Goal: Task Accomplishment & Management: Complete application form

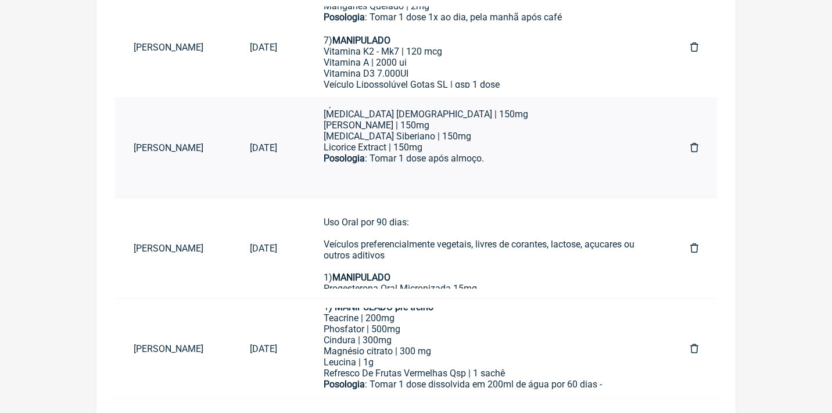
scroll to position [73, 0]
type input "rosivaldo luc"
click at [523, 145] on div "Licorice Extract | 150mg" at bounding box center [484, 147] width 320 height 11
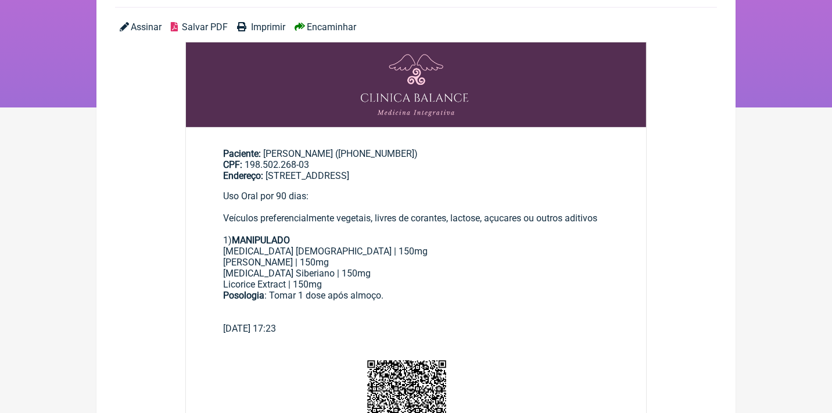
scroll to position [125, 0]
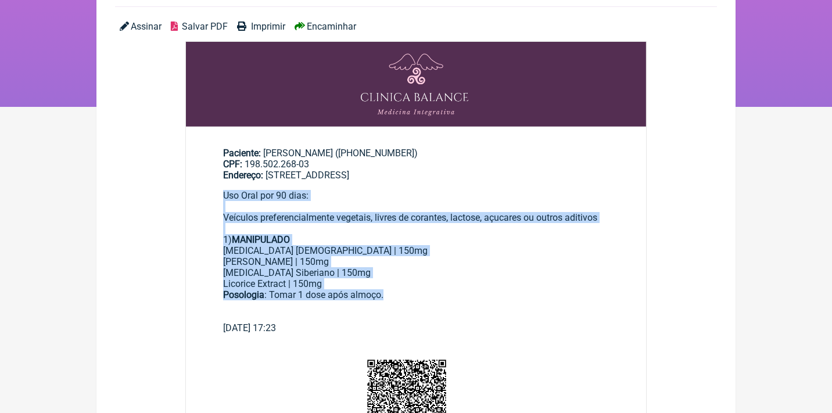
drag, startPoint x: 393, startPoint y: 310, endPoint x: 222, endPoint y: 200, distance: 202.7
click at [222, 200] on main "Paciente: Rosivaldo Lucena Silva ((11) 96487-7933) CPF: 198.502.268-03 Endereço…" at bounding box center [416, 236] width 460 height 214
copy div "Uso Oral por 90 dias: Veículos preferencialmente vegetais, livres de corantes, …"
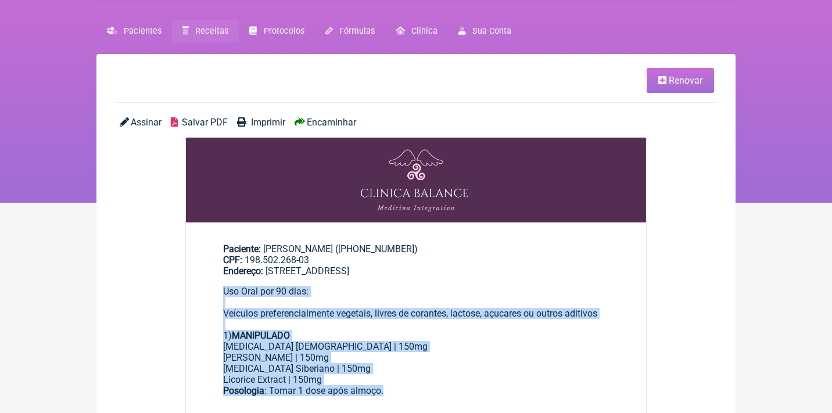
scroll to position [26, 0]
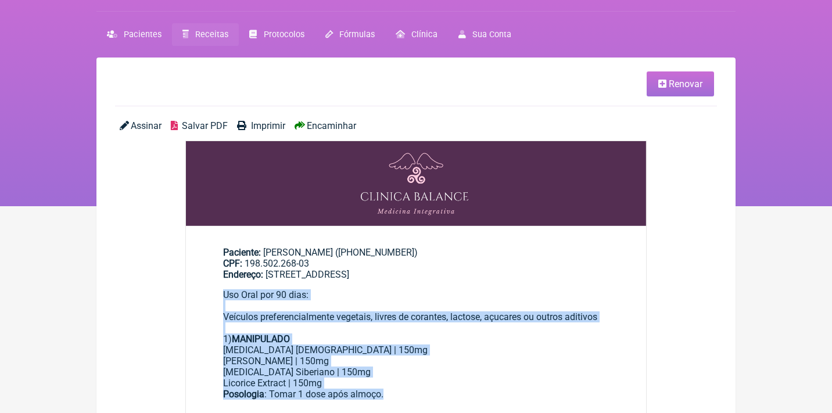
click at [196, 42] on link "Receitas" at bounding box center [205, 34] width 67 height 23
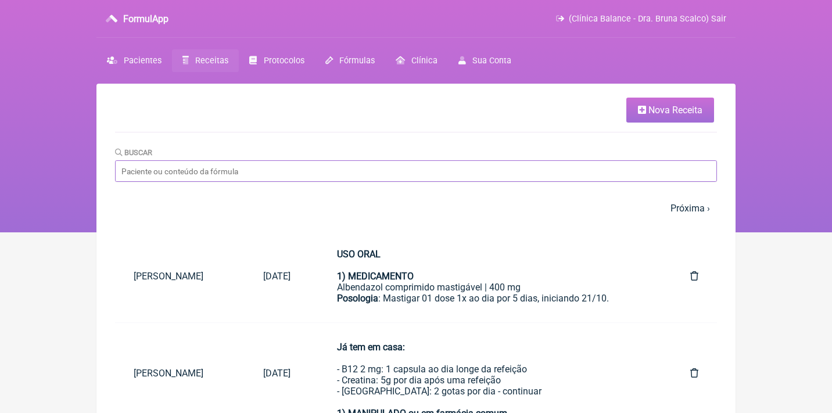
click at [213, 174] on input "Buscar" at bounding box center [416, 170] width 602 height 21
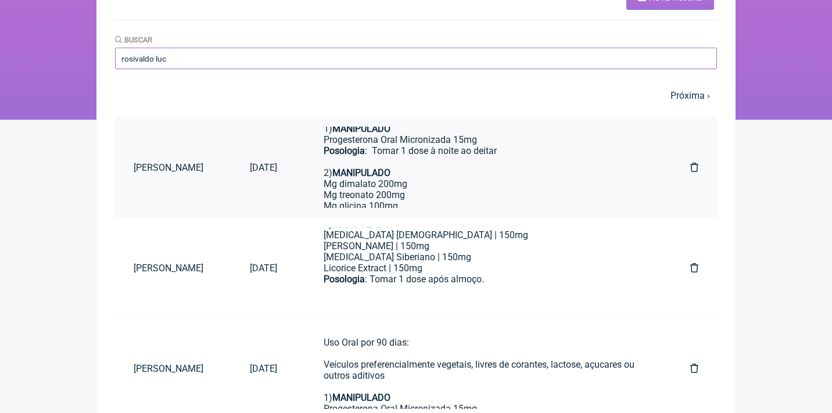
scroll to position [74, 0]
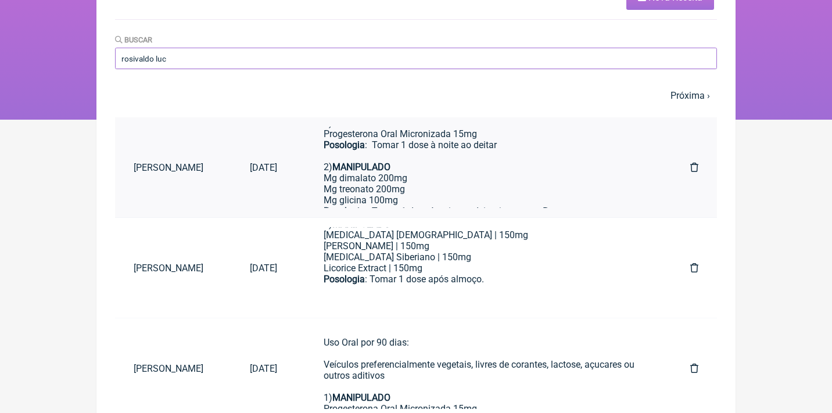
type input "rosivaldo luc"
click at [390, 165] on strong "MANIPULADO" at bounding box center [361, 166] width 58 height 11
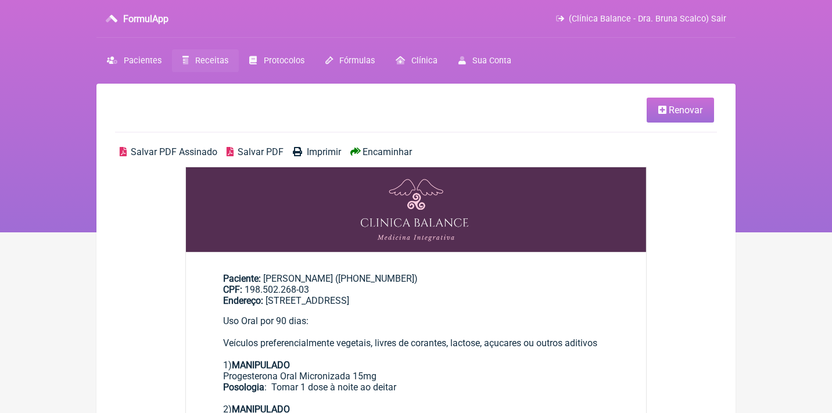
click at [669, 110] on span "Renovar" at bounding box center [686, 110] width 34 height 11
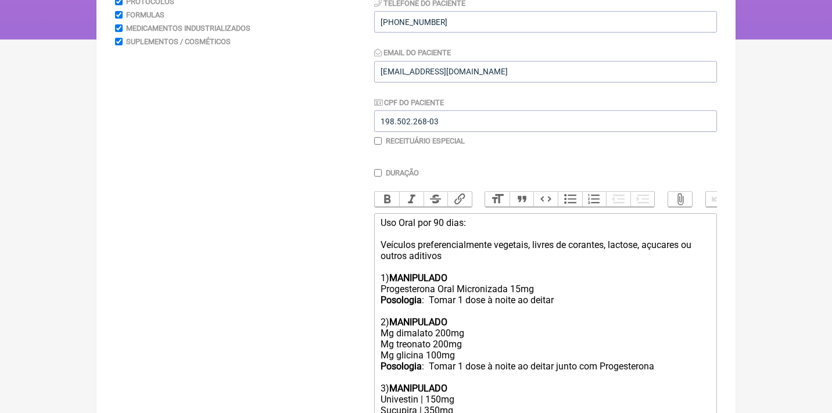
scroll to position [200, 0]
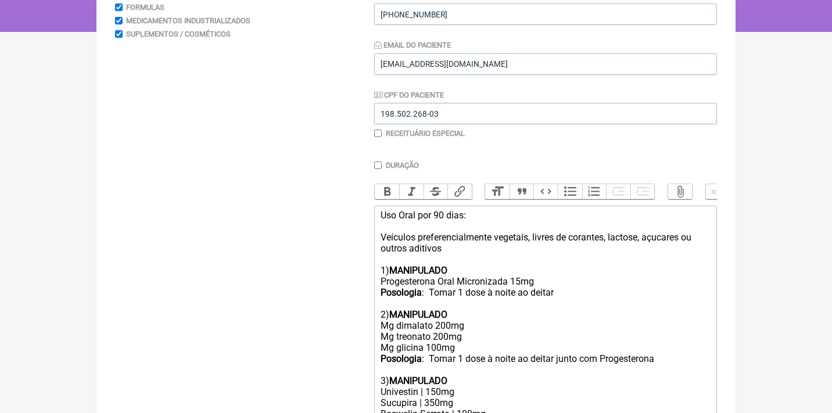
click at [465, 249] on div "Uso Oral por 90 dias: Veículos preferencialmente vegetais, livres de corantes, …" at bounding box center [545, 298] width 330 height 177
click at [570, 286] on div "Uso Oral por 90 dias: Veículos preferencialmente vegetais, livres de corantes, …" at bounding box center [545, 298] width 330 height 177
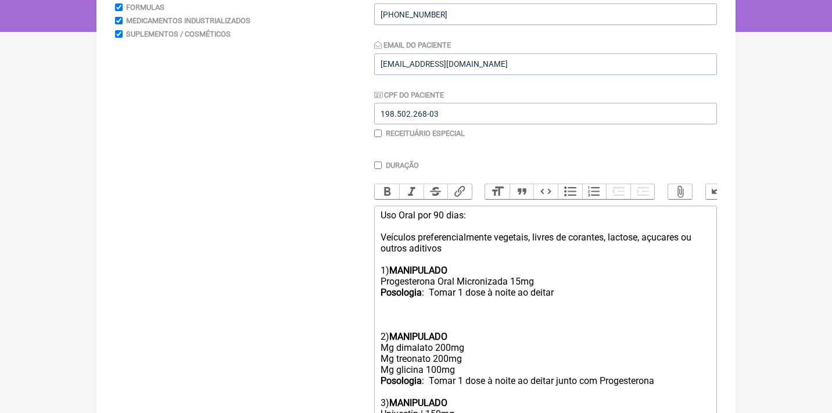
paste trix-editor "Uso Oral por 90 dias:<br><br>Veículos preferencialmente vegetais, livres de cor…"
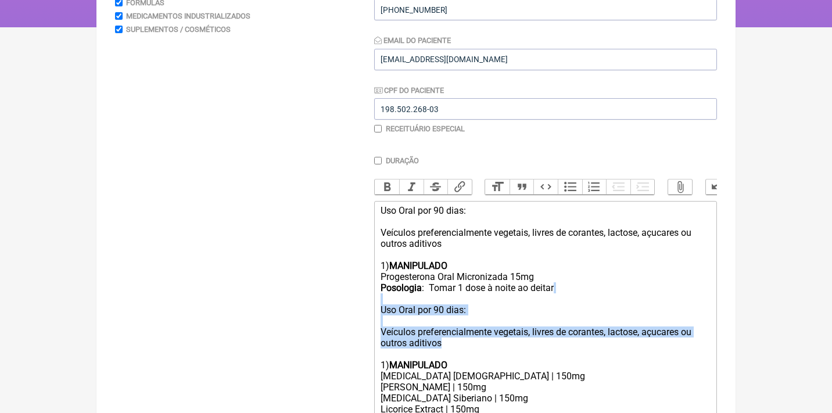
drag, startPoint x: 453, startPoint y: 335, endPoint x: 365, endPoint y: 295, distance: 97.0
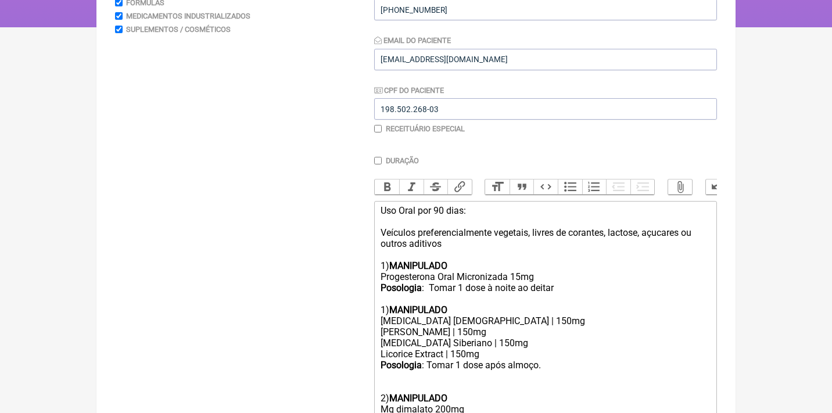
click at [382, 303] on div "Uso Oral por 90 dias: Veículos preferencialmente vegetais, livres de corantes, …" at bounding box center [545, 260] width 330 height 110
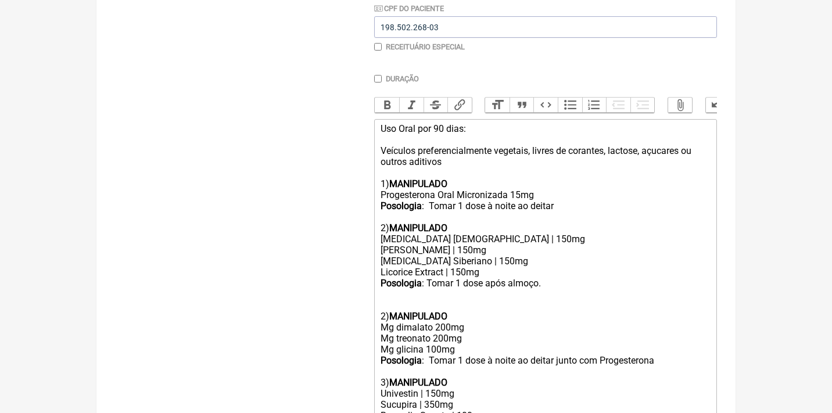
scroll to position [294, 0]
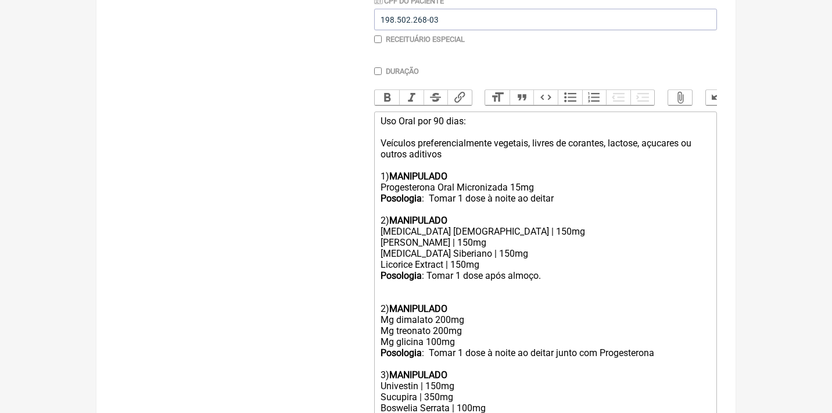
click at [408, 281] on div "2) MANIPULADO Mg dimalato 200mg Mg treonato 200mg Mg glicina 100mg Posologia : …" at bounding box center [545, 330] width 330 height 99
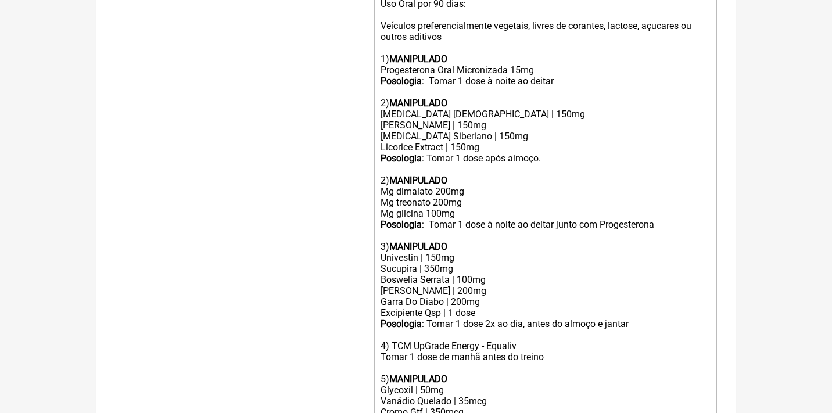
scroll to position [414, 0]
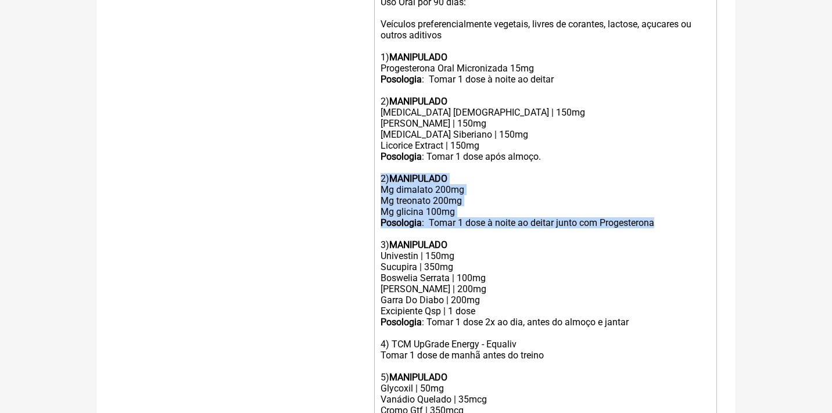
drag, startPoint x: 381, startPoint y: 167, endPoint x: 694, endPoint y: 214, distance: 315.9
click at [694, 214] on div "2) MANIPULADO Mg dimalato 200mg Mg treonato 200mg Mg glicina 100mg Posologia : …" at bounding box center [545, 206] width 330 height 88
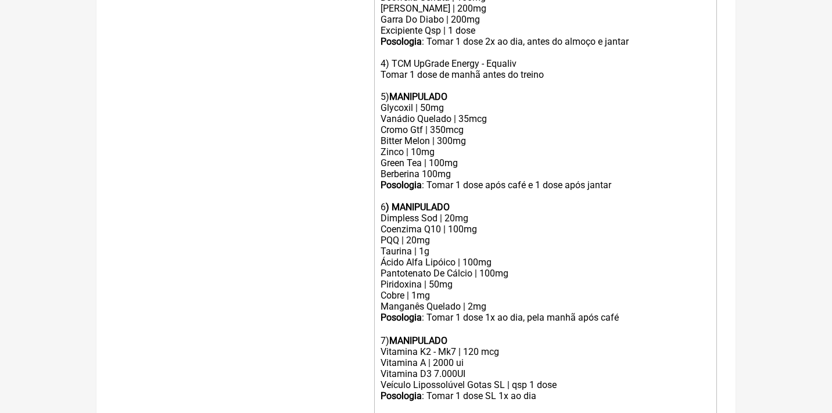
scroll to position [633, 0]
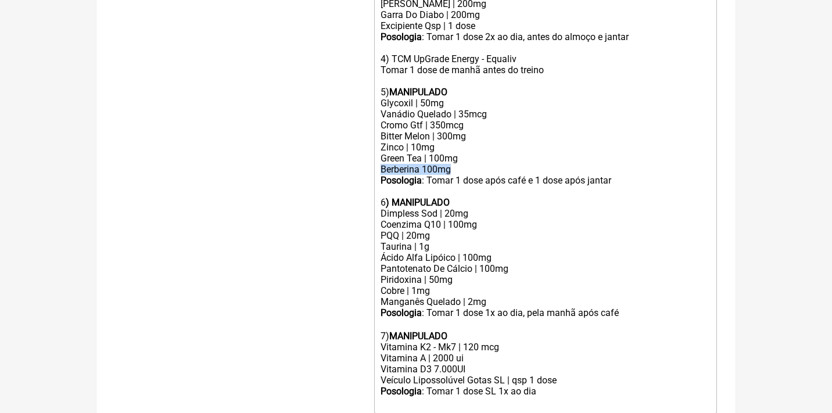
drag, startPoint x: 459, startPoint y: 150, endPoint x: 374, endPoint y: 152, distance: 84.8
click at [374, 152] on trix-editor "Uso Oral por 90 dias: Veículos preferencialmente vegetais, livres de corantes, …" at bounding box center [545, 93] width 343 height 640
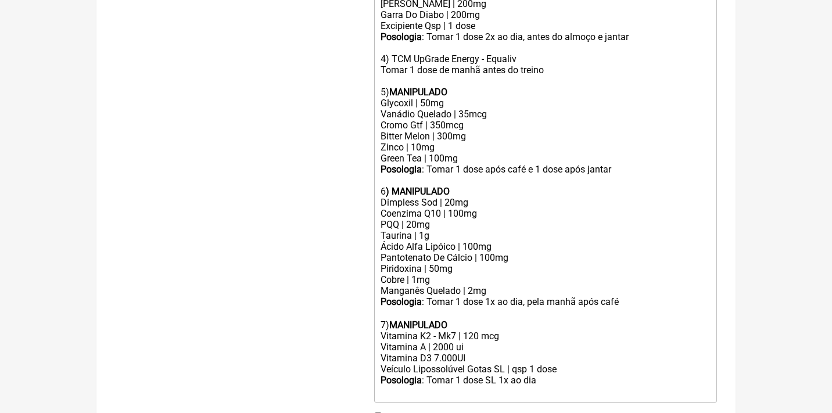
click at [461, 197] on div "Dimpless Sod | 20mg" at bounding box center [545, 202] width 330 height 11
click at [461, 164] on div "Posologia : Tomar 1 dose após café e 1 dose após jantar 6 ) MANIPULADO" at bounding box center [545, 180] width 330 height 33
click at [464, 168] on div "Posologia : Tomar 1 dose após café e 1 dose após jantar 6 ) MANIPULADO" at bounding box center [545, 180] width 330 height 33
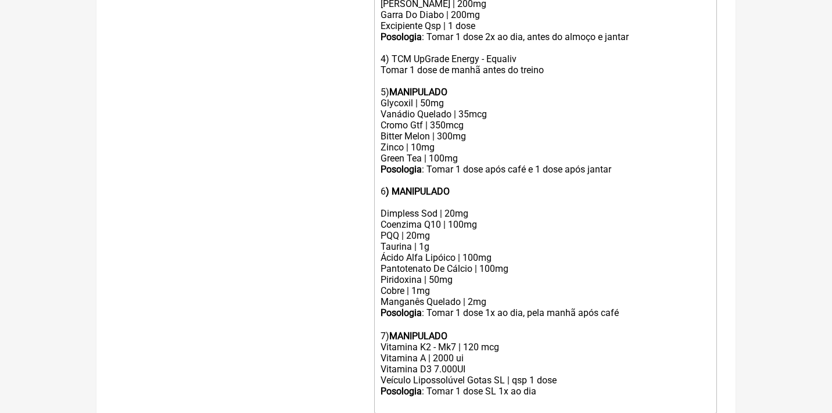
paste trix-editor "Berberina 100mg"
drag, startPoint x: 379, startPoint y: 188, endPoint x: 480, endPoint y: 188, distance: 101.1
click at [480, 188] on trix-editor "Uso Oral por 90 dias: Veículos preferencialmente vegetais, livres de corantes, …" at bounding box center [545, 93] width 343 height 640
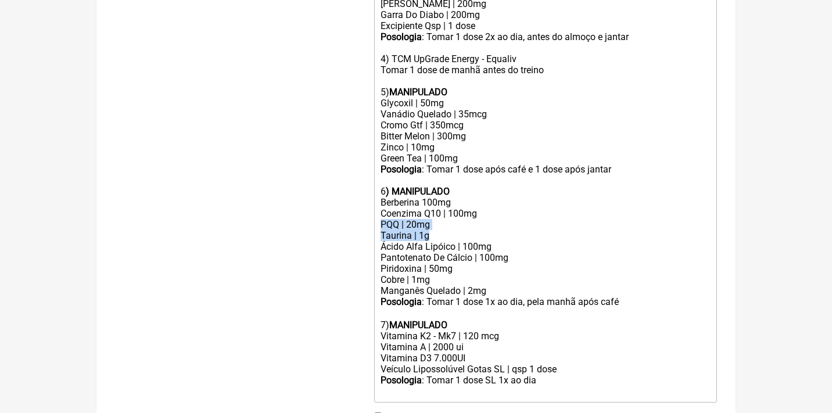
drag, startPoint x: 383, startPoint y: 201, endPoint x: 472, endPoint y: 212, distance: 89.6
click at [472, 212] on trix-editor "Uso Oral por 90 dias: Veículos preferencialmente vegetais, livres de corantes, …" at bounding box center [545, 87] width 343 height 629
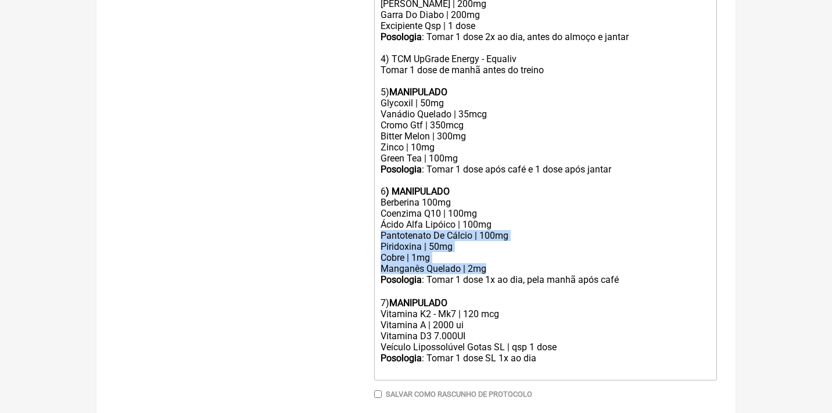
drag, startPoint x: 380, startPoint y: 210, endPoint x: 506, endPoint y: 239, distance: 128.8
click at [506, 239] on trix-editor "Uso Oral por 90 dias: Veículos preferencialmente vegetais, livres de corantes, …" at bounding box center [545, 76] width 343 height 607
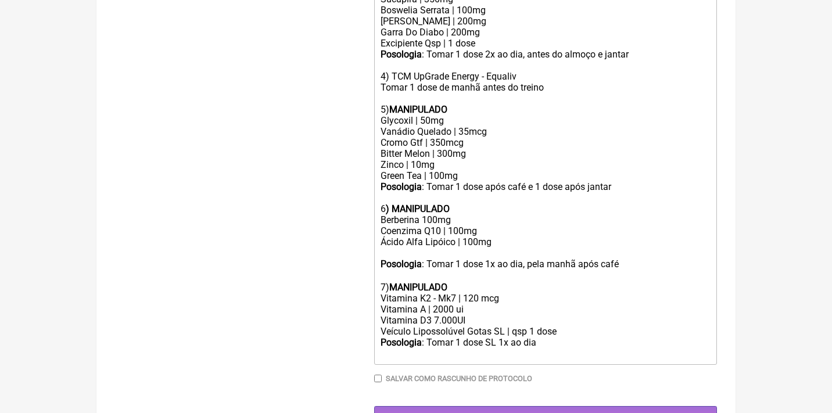
scroll to position [605, 0]
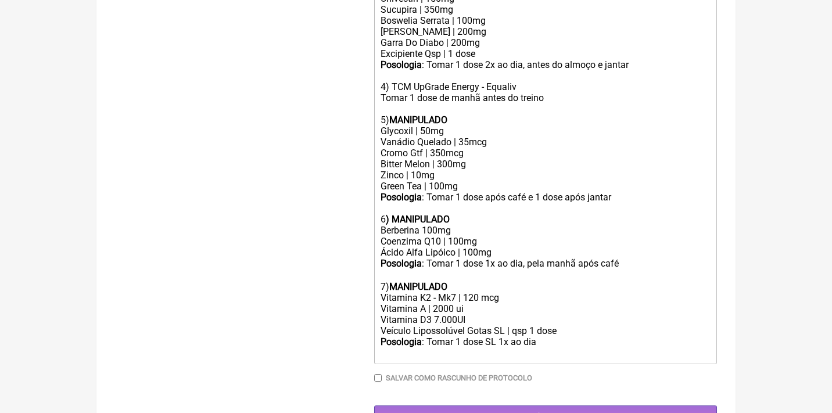
click at [440, 148] on div "Cromo Gtf | 350mcg Bitter Melon | 300mg Zinco | 10mg" at bounding box center [545, 164] width 330 height 33
click at [446, 148] on div "Cromo Gtf | 150mcg Bitter Melon | 300mg Zinco | 10mg" at bounding box center [545, 164] width 330 height 33
click at [558, 336] on div "Posologia : Tomar 1 dose SL 1x ao dia ㅤ" at bounding box center [545, 347] width 330 height 23
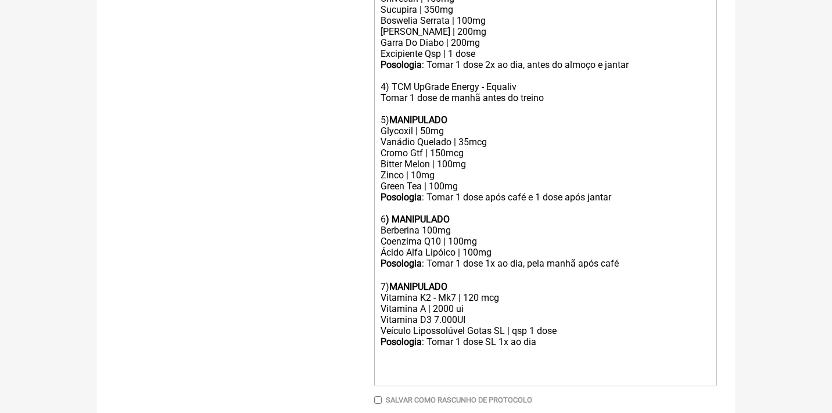
click at [437, 303] on div "Vitamina A | 2000 ui Vitamina D3 7.000UI" at bounding box center [545, 314] width 330 height 22
click at [383, 336] on div "Posologia : Tomar 1 dose SL 1x ao dia ㅤ" at bounding box center [545, 358] width 330 height 45
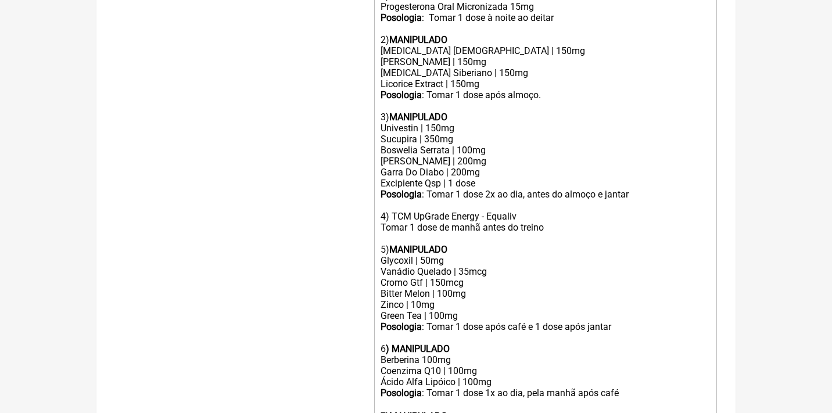
scroll to position [426, 0]
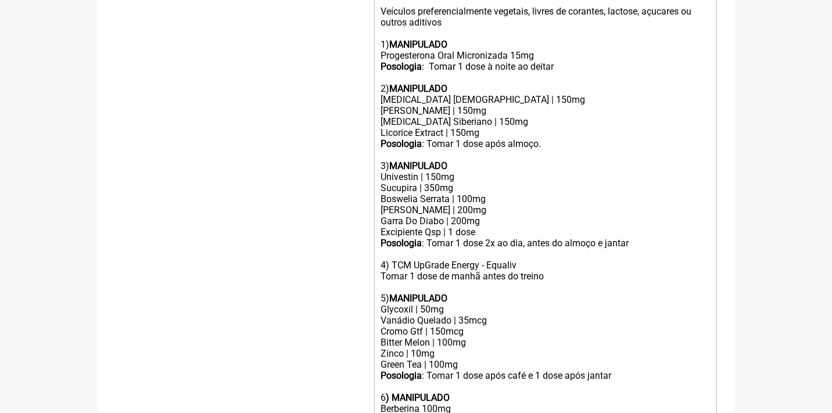
click at [437, 182] on div "Sucupira | 350mg" at bounding box center [545, 187] width 330 height 11
drag, startPoint x: 642, startPoint y: 232, endPoint x: 364, endPoint y: 160, distance: 287.0
click at [364, 160] on form "Buscar Protocolos Formulas Medicamentos Industrializados Suplementos / Cosmétic…" at bounding box center [416, 170] width 602 height 913
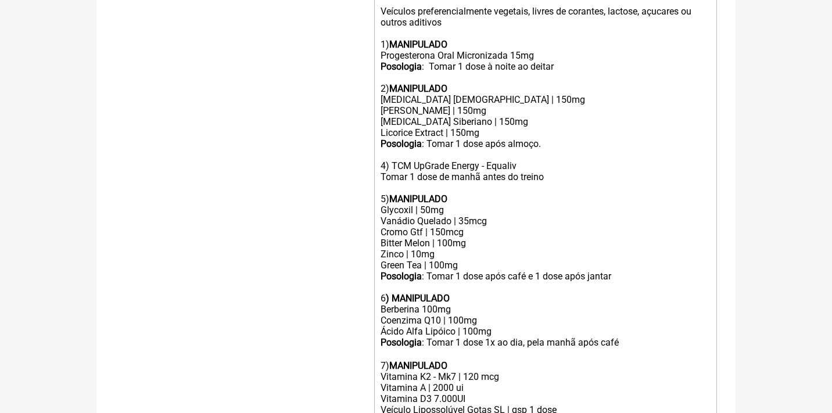
click at [386, 150] on div "4) TCM UpGrade Energy - Equaliv Tomar 1 dose de manhã antes do treino 5) MANIPU…" at bounding box center [545, 176] width 330 height 55
click at [383, 188] on div "3) TCM UpGrade Energy - Equaliv Tomar 1 dose de manhã antes do treino 5) MANIPU…" at bounding box center [545, 176] width 330 height 55
click at [385, 279] on div "Posologia : Tomar 1 dose após café e 1 dose após jantar 6 ) MANIPULADO Berberin…" at bounding box center [545, 293] width 330 height 44
click at [383, 347] on div "Posologia : Tomar 1 dose 1x ao dia, pela manhã ㅤapós café 7) MANIPULADO" at bounding box center [545, 354] width 330 height 34
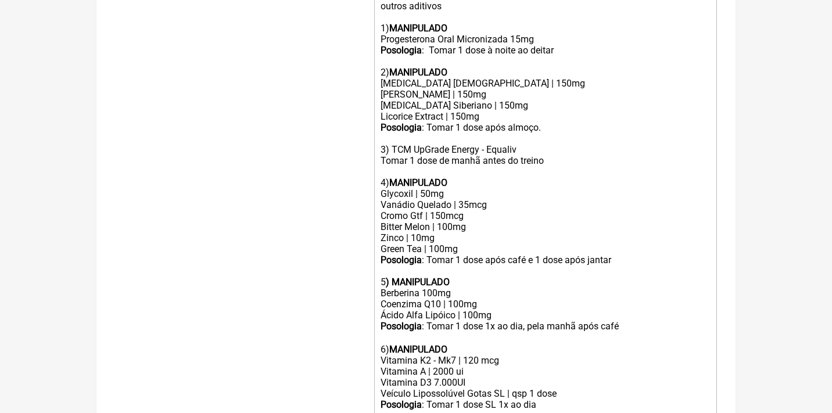
scroll to position [445, 0]
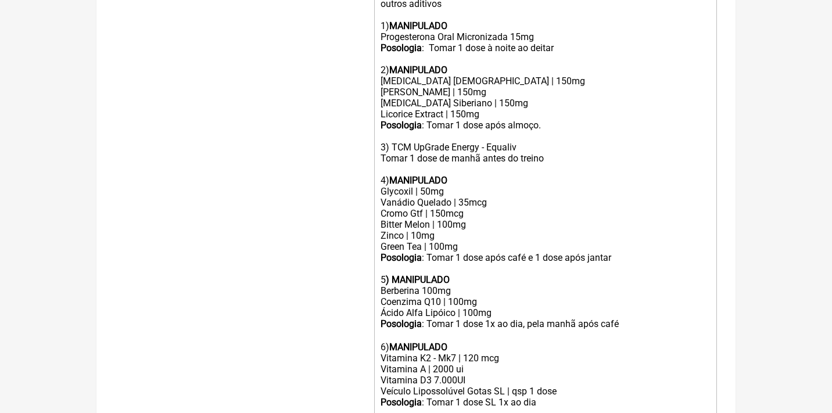
click at [493, 307] on div "Ácido Alfa Lipóico | 100mg" at bounding box center [545, 312] width 330 height 11
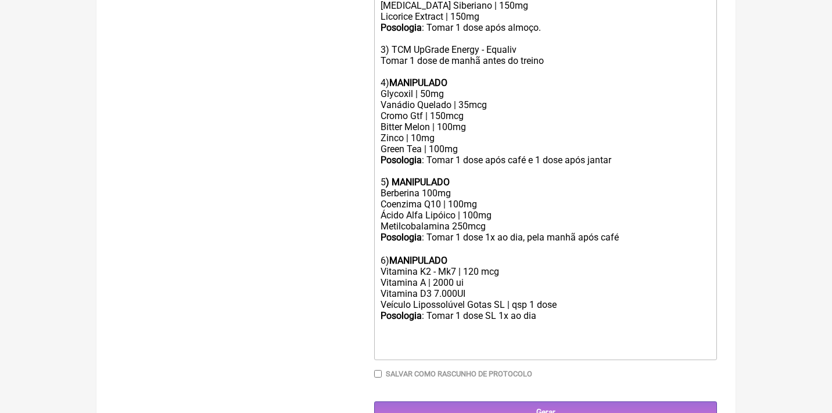
scroll to position [542, 0]
click at [569, 311] on div "Posologia : Tomar 1 dose SL 1x ao dia ㅤ" at bounding box center [545, 333] width 330 height 45
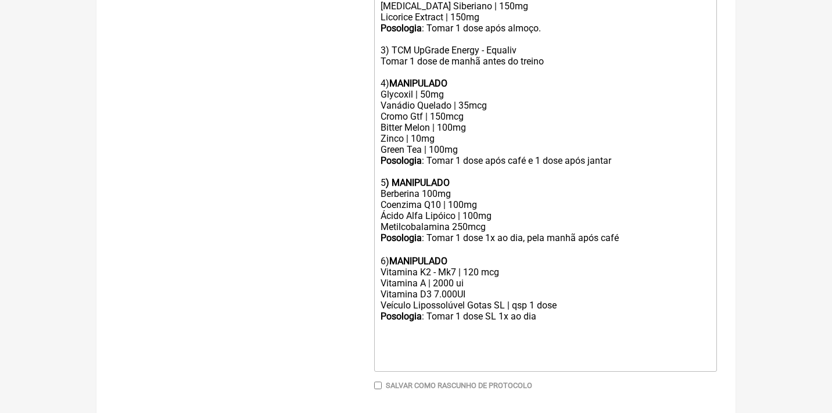
type trix-editor "<div>Uso Oral por 90 dias:<br><br>Veículos preferencialmente vegetais, livres d…"
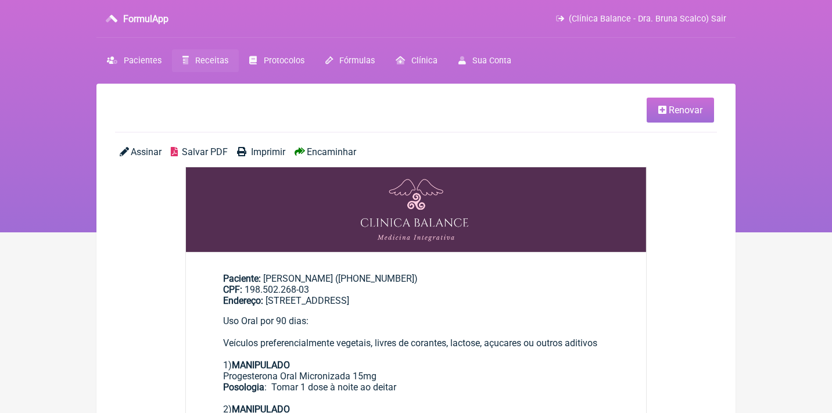
click at [333, 151] on span "Encaminhar" at bounding box center [331, 151] width 49 height 11
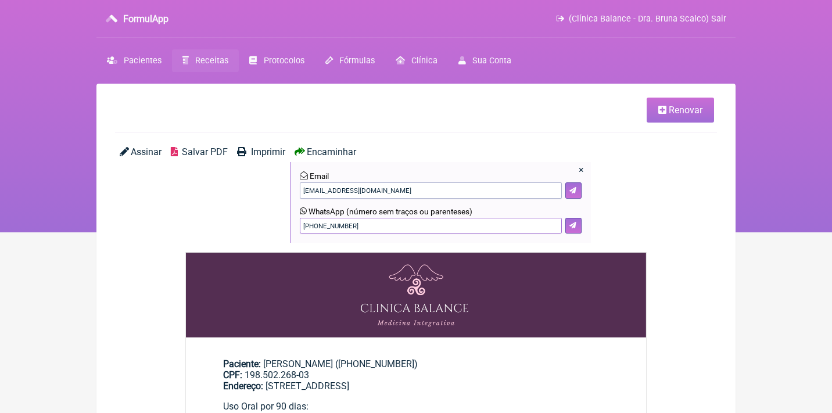
drag, startPoint x: 369, startPoint y: 227, endPoint x: 276, endPoint y: 225, distance: 92.9
click at [276, 225] on div "Assinar Salvar PDF Imprimir Encaminhar × Email contato.visionnet@gmail.com What…" at bounding box center [416, 199] width 602 height 106
type input "21967005725"
click at [573, 222] on icon at bounding box center [572, 225] width 7 height 7
click at [693, 113] on span "Renovar" at bounding box center [686, 110] width 34 height 11
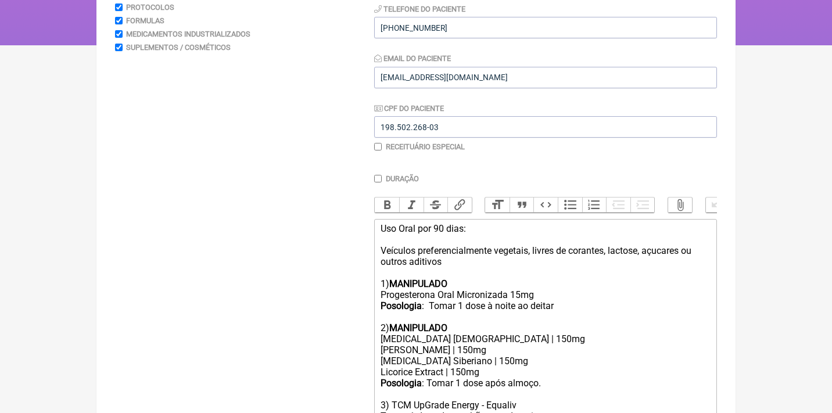
scroll to position [199, 0]
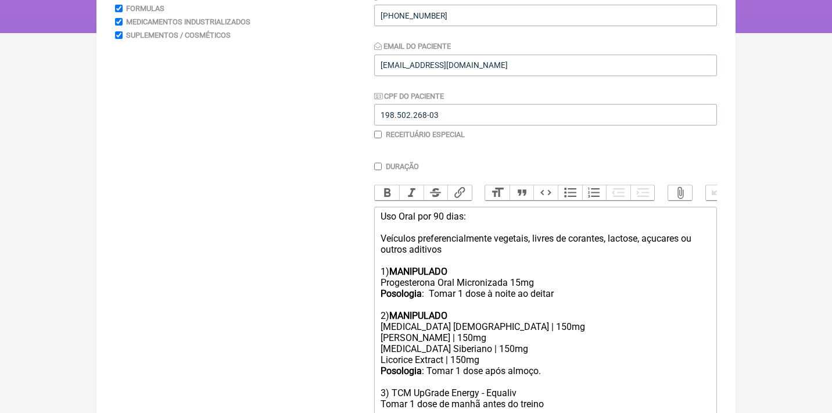
click at [408, 232] on div "Uso Oral por 90 dias: Veículos preferencialmente vegetais, livres de corantes, …" at bounding box center [545, 266] width 330 height 110
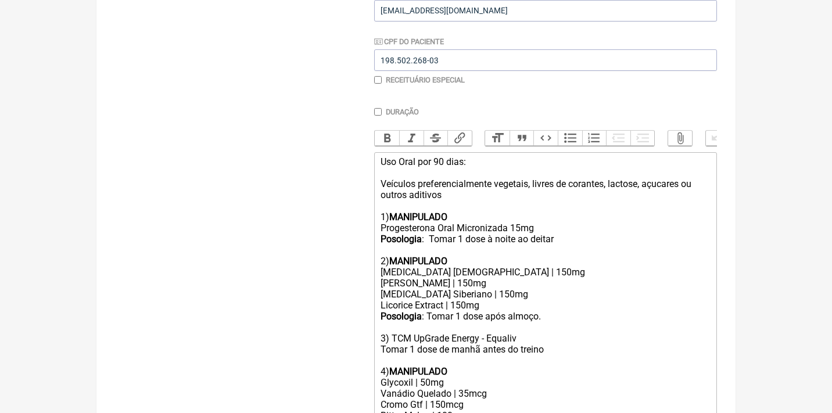
scroll to position [264, 0]
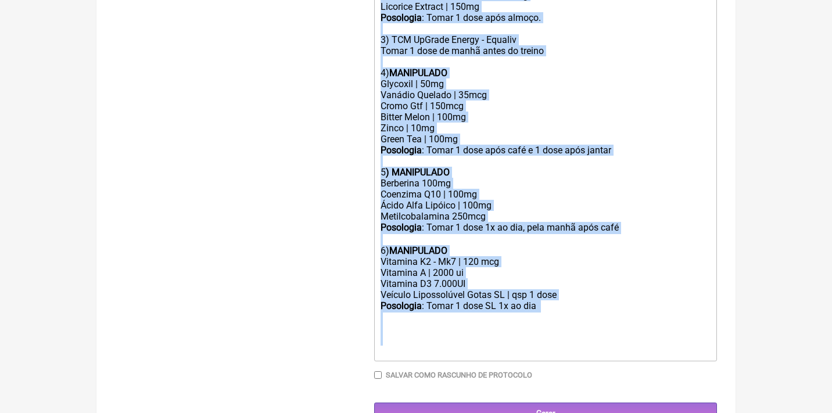
drag, startPoint x: 380, startPoint y: 240, endPoint x: 422, endPoint y: 461, distance: 224.0
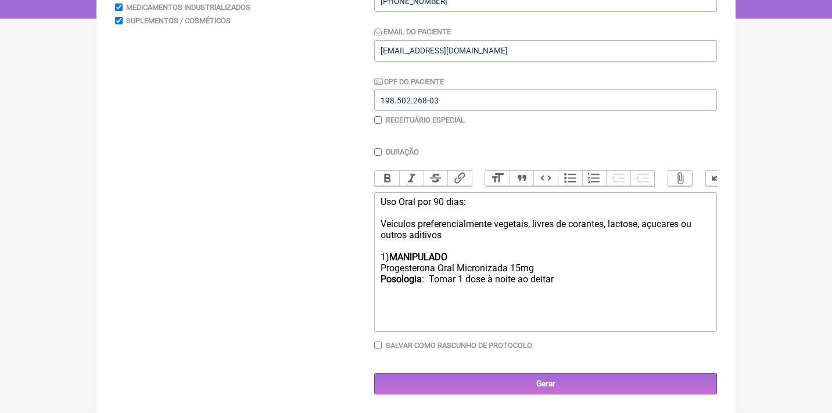
scroll to position [213, 0]
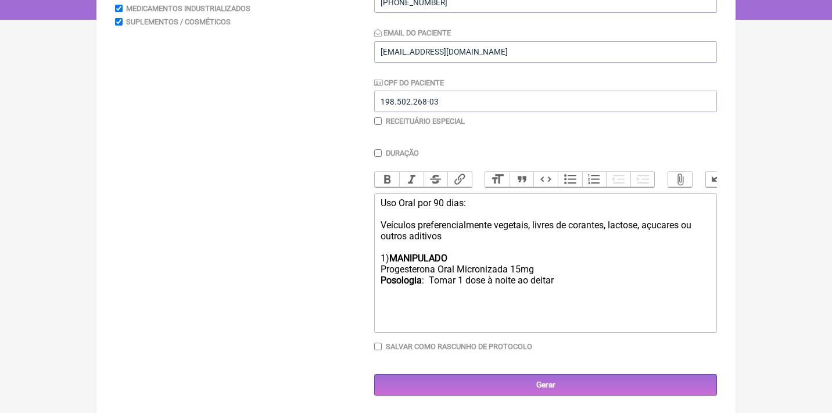
type trix-editor "<div>Uso Oral por 90 dias:<br><br>Veículos preferencialmente vegetais, livres d…"
click at [376, 118] on input "checkbox" at bounding box center [378, 121] width 8 height 8
checkbox input "true"
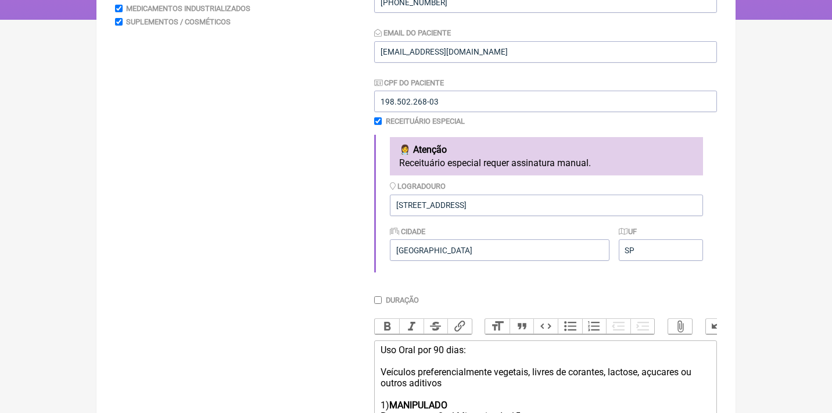
scroll to position [358, 0]
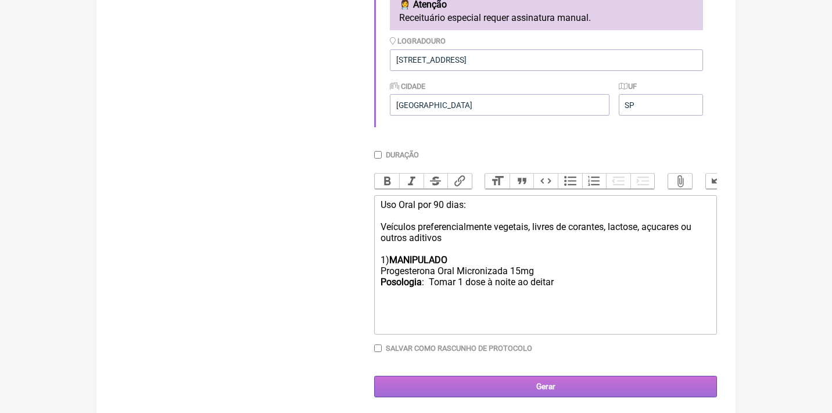
click at [544, 383] on input "Gerar" at bounding box center [545, 386] width 343 height 21
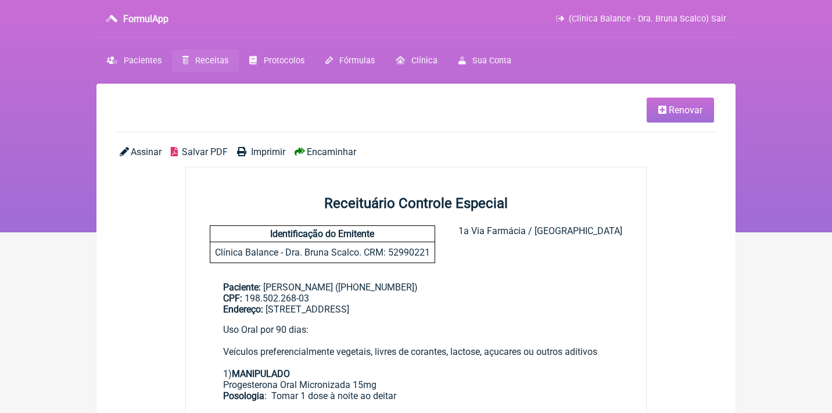
click at [142, 157] on div "Assinar Salvar PDF Imprimir Encaminhar" at bounding box center [416, 156] width 602 height 20
click at [140, 145] on main "Renovar Assinar Salvar PDF Imprimir Encaminhar Receituário Controle Especial Id…" at bounding box center [415, 365] width 639 height 562
click at [142, 154] on span "Assinar" at bounding box center [146, 151] width 31 height 11
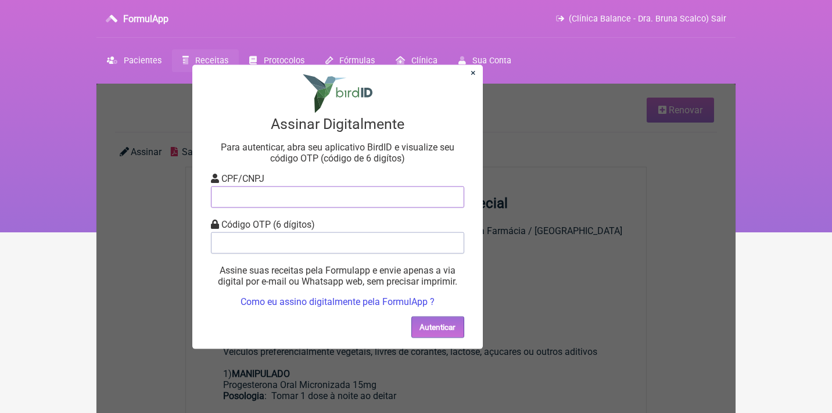
click at [258, 200] on input "tel" at bounding box center [337, 196] width 253 height 21
type input "12805451783"
click at [275, 249] on input "tel" at bounding box center [337, 242] width 253 height 21
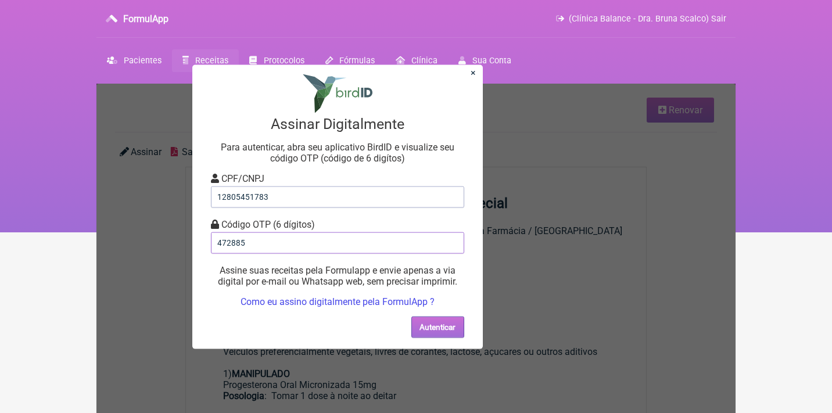
type input "472885"
click at [445, 326] on button "Autenticar" at bounding box center [437, 326] width 53 height 21
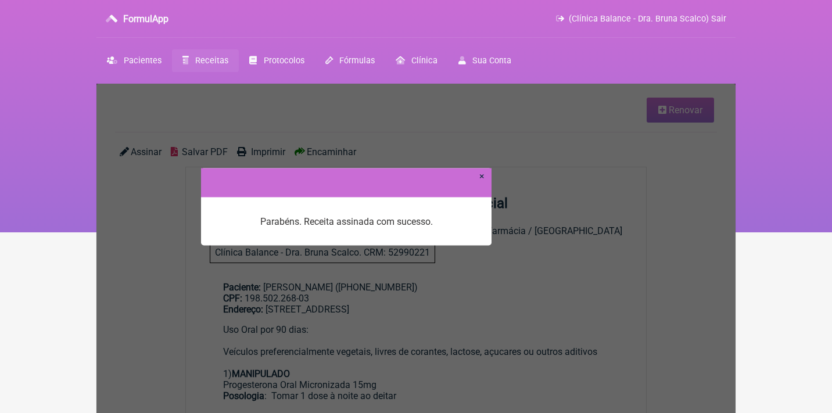
click at [483, 174] on link "×" at bounding box center [481, 175] width 5 height 11
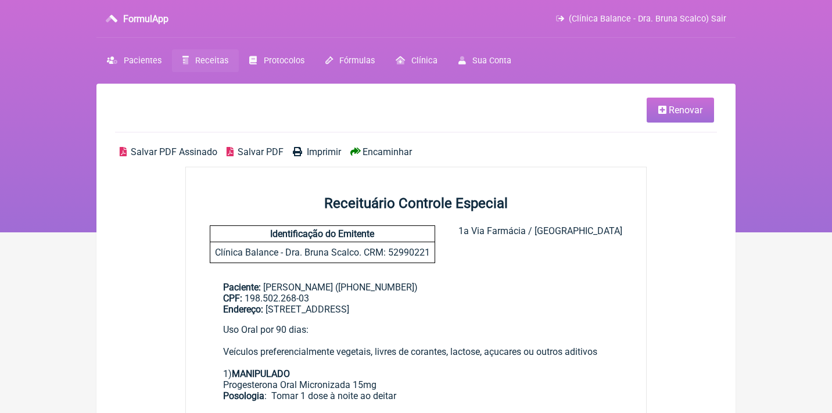
click at [176, 149] on span "Salvar PDF Assinado" at bounding box center [174, 151] width 87 height 11
click at [390, 153] on span "Encaminhar" at bounding box center [386, 151] width 49 height 11
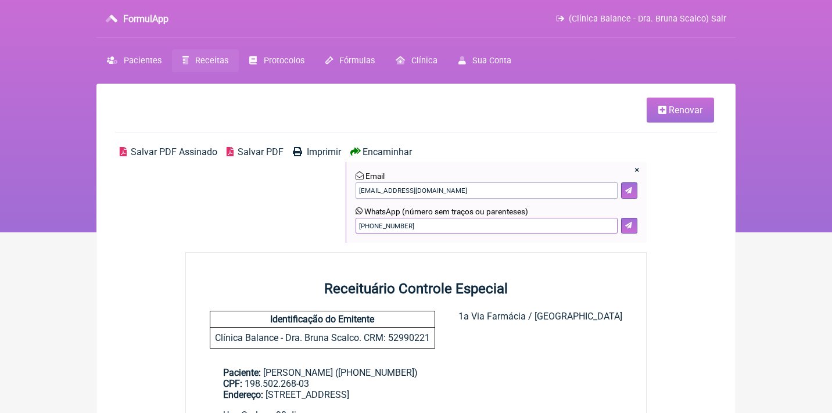
drag, startPoint x: 422, startPoint y: 223, endPoint x: 301, endPoint y: 215, distance: 121.1
click at [304, 221] on div "Salvar PDF Assinado Salvar PDF Imprimir Encaminhar × Email contato.visionnet@gm…" at bounding box center [416, 199] width 602 height 106
type input "21967005725"
click at [633, 225] on button at bounding box center [629, 226] width 16 height 16
click at [676, 114] on span "Renovar" at bounding box center [686, 110] width 34 height 11
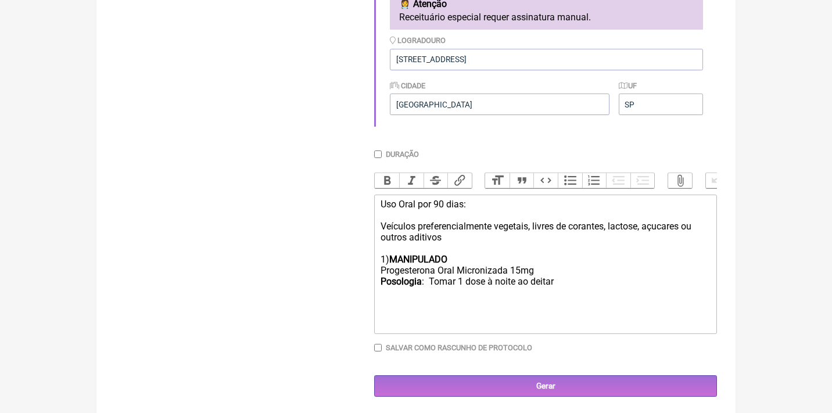
scroll to position [358, 0]
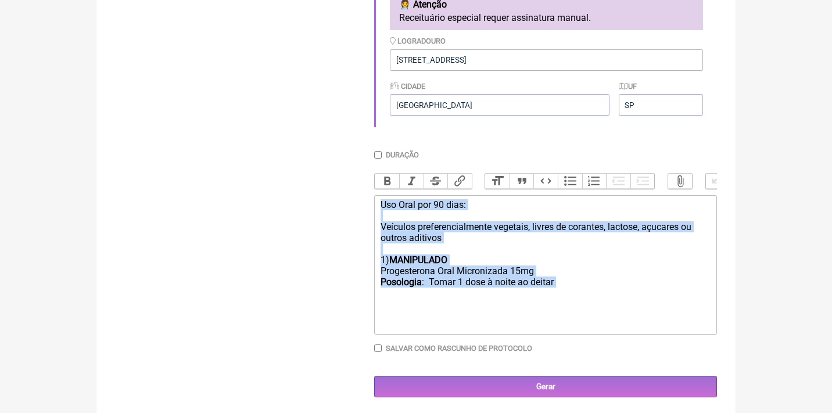
drag, startPoint x: 577, startPoint y: 285, endPoint x: 371, endPoint y: 170, distance: 235.6
click at [374, 174] on div "Duração Duração de 30 dias Bold Italic Strikethrough Link Heading Quote Code Bu…" at bounding box center [545, 255] width 343 height 211
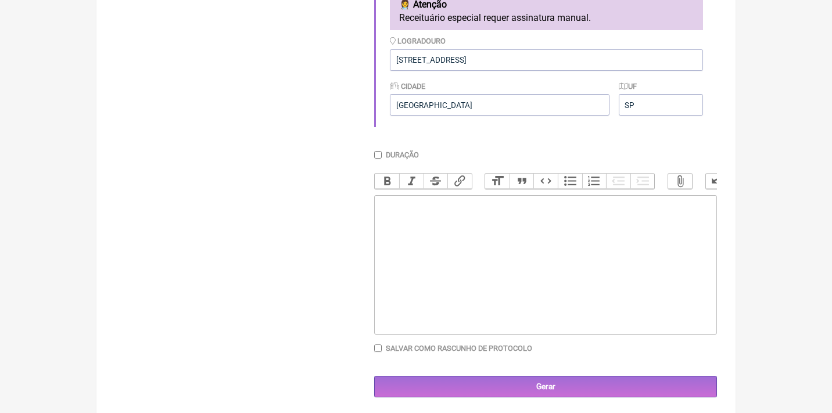
type trix-editor "<div><br><br></div>"
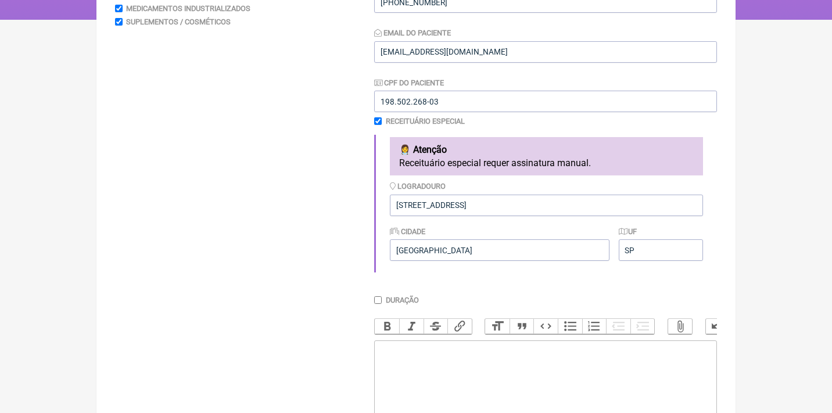
scroll to position [147, 0]
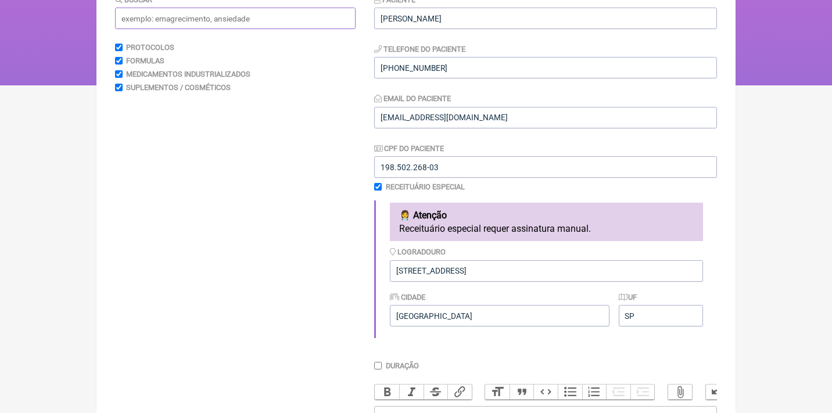
click at [283, 23] on input "text" at bounding box center [235, 18] width 240 height 21
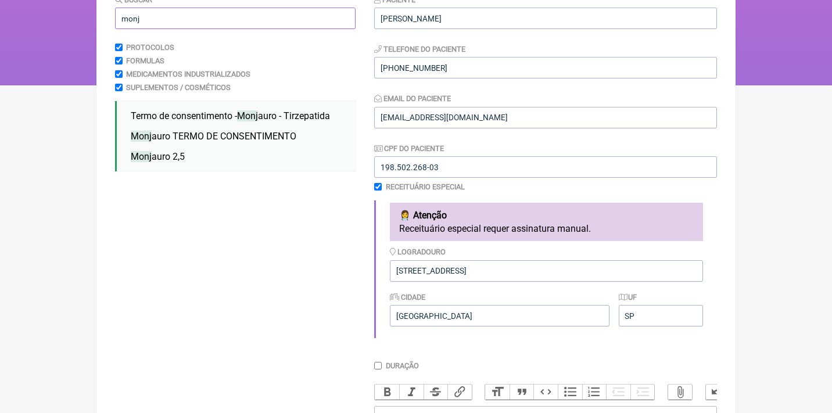
type input "mona"
drag, startPoint x: 104, startPoint y: 159, endPoint x: 135, endPoint y: 199, distance: 50.4
click at [135, 199] on div "Buscar mona Protocolos Formulas Medicamentos Industrializados Suplementos / Cos…" at bounding box center [235, 301] width 240 height 615
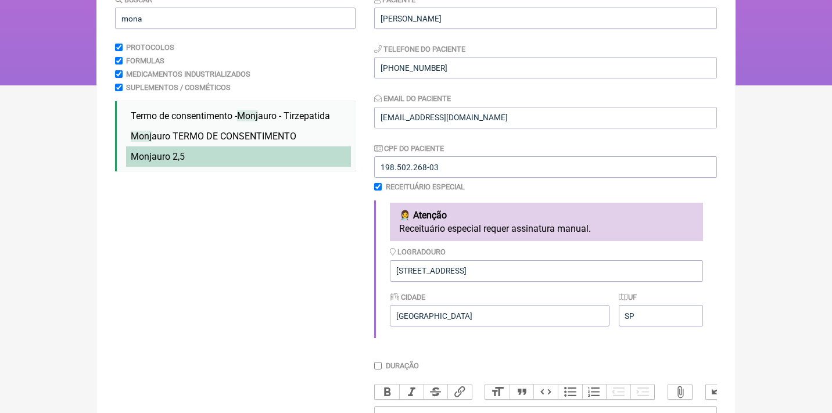
click at [157, 151] on span "Monj auro 2,5" at bounding box center [158, 156] width 54 height 11
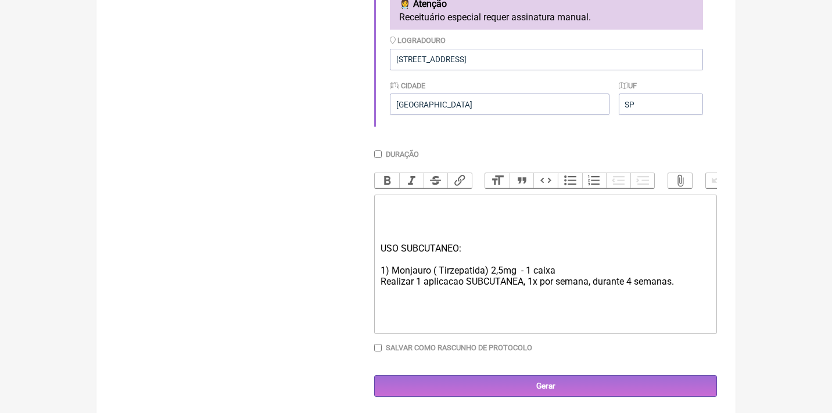
scroll to position [358, 0]
click at [382, 243] on div "USO SUBCUTANEO: 1) Monjauro ( Tirzepatida) 2,5mg - 1 caixa" at bounding box center [545, 259] width 330 height 33
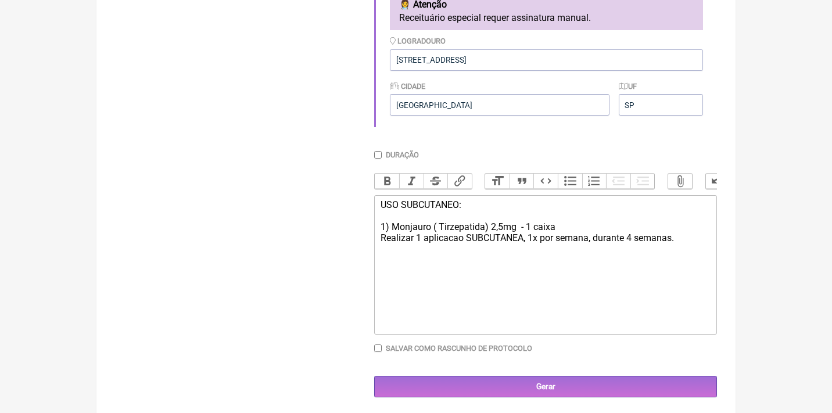
click at [563, 217] on div "USO SUBCUTANEO: 1) Monjauro ( Tirzepatida) 2,5mg - 1 caixa" at bounding box center [545, 215] width 330 height 33
click at [574, 222] on div "USO SUBCUTANEO: 1) Monjauro ( Tirzepatida) 2,5mg - 1 caixa" at bounding box center [545, 215] width 330 height 33
click at [454, 233] on div "Realizar 1 aplicacao SUBCUTANEA, 1x por semana, durante 4 semanas." at bounding box center [545, 243] width 330 height 22
type trix-editor "<div>USO SUBCUTANEO:<br><br>1) Monjauro ( Tirzepatida) 2,5mg&nbsp; - 1 caixa</d…"
click at [691, 233] on div "Realizar 1 aplicaçao SUBCUTANEA, 1x por semana, durante 4 semanas." at bounding box center [545, 243] width 330 height 22
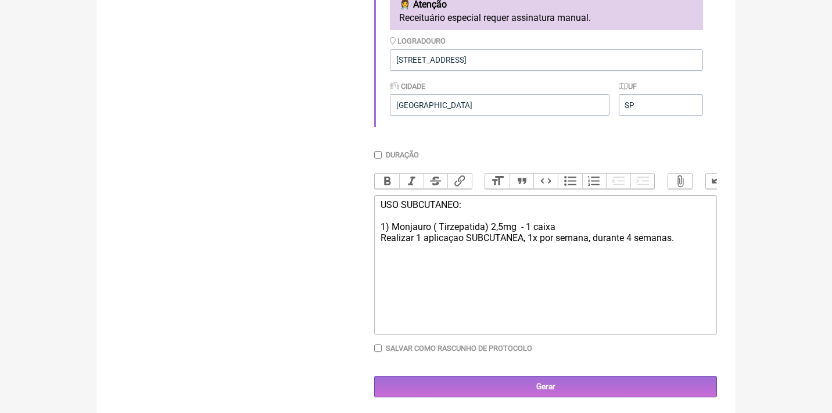
click at [380, 199] on div "USO SUBCUTANEO: 1) Monjauro ( Tirzepatida) 2,5mg - 1 caixa" at bounding box center [545, 215] width 330 height 33
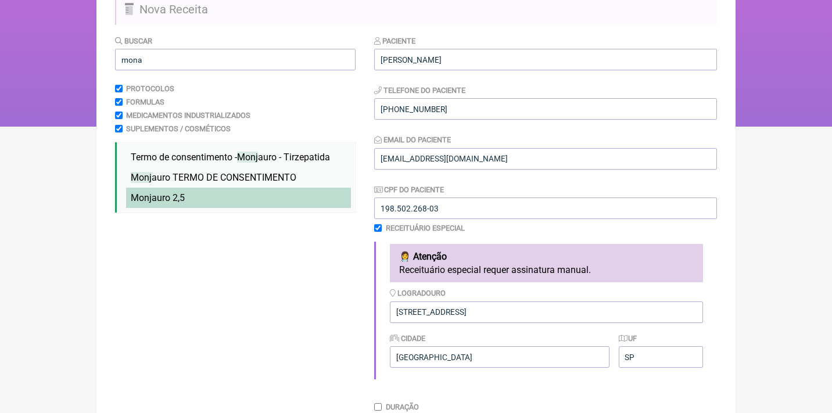
scroll to position [106, 0]
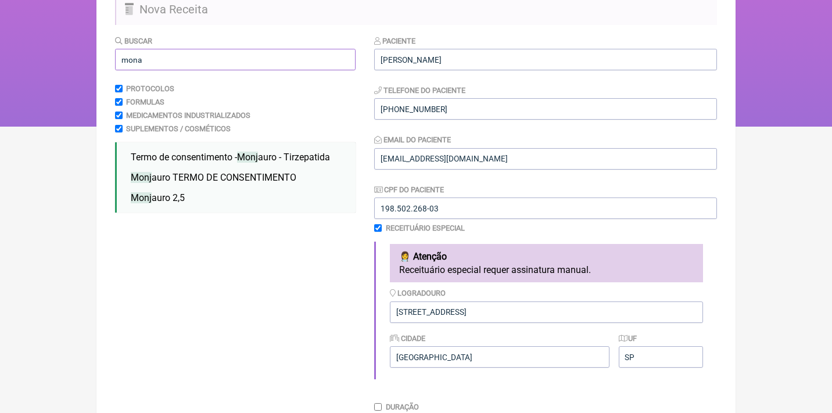
click at [235, 63] on input "mona" at bounding box center [235, 59] width 240 height 21
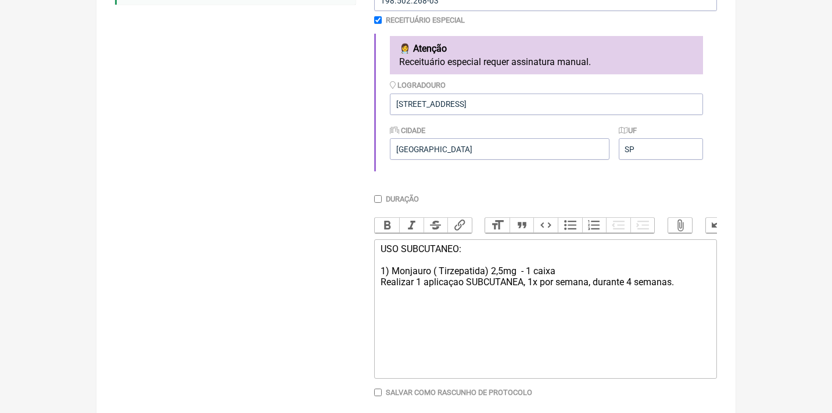
scroll to position [358, 0]
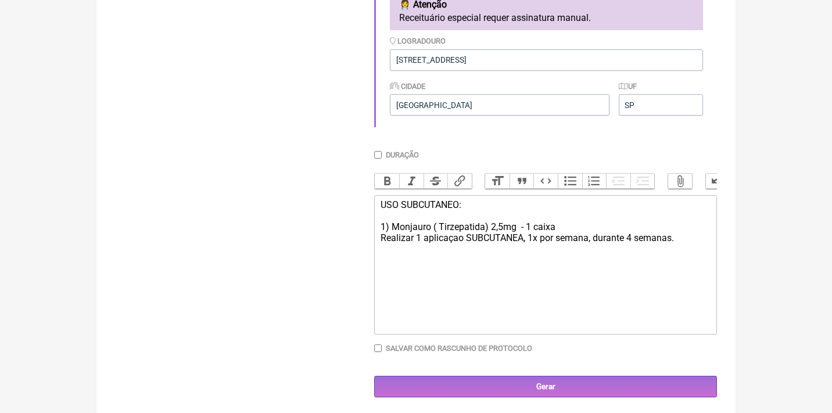
type input "monjau"
click at [228, 285] on div "Buscar monjau Protocolos Formulas Medicamentos Industrializados Suplementos / C…" at bounding box center [235, 90] width 240 height 615
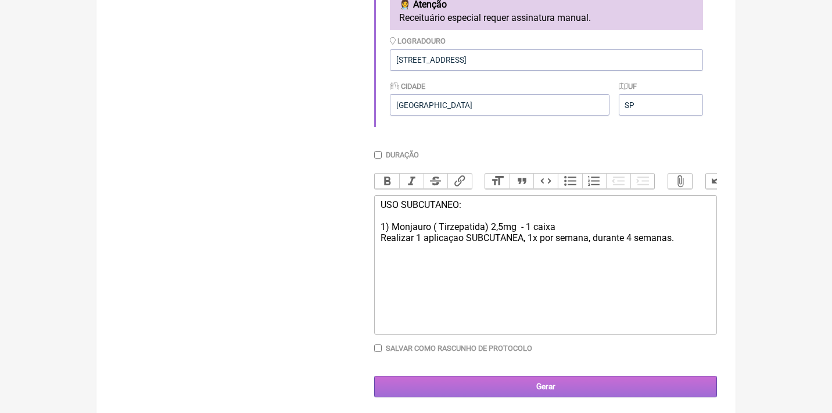
click at [576, 386] on input "Gerar" at bounding box center [545, 386] width 343 height 21
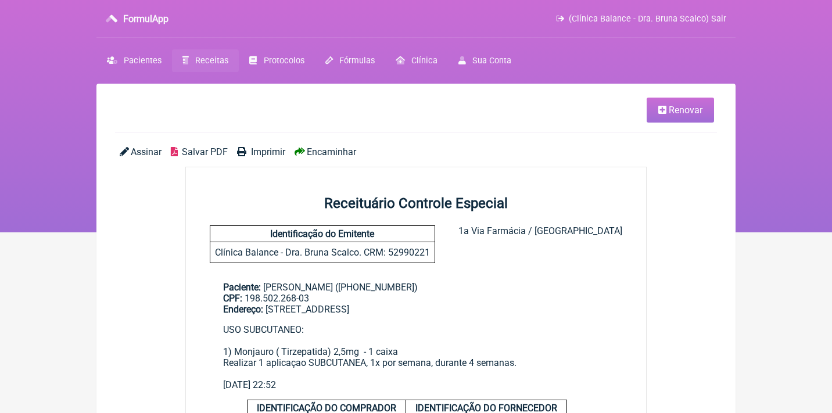
click at [146, 149] on span "Assinar" at bounding box center [146, 151] width 31 height 11
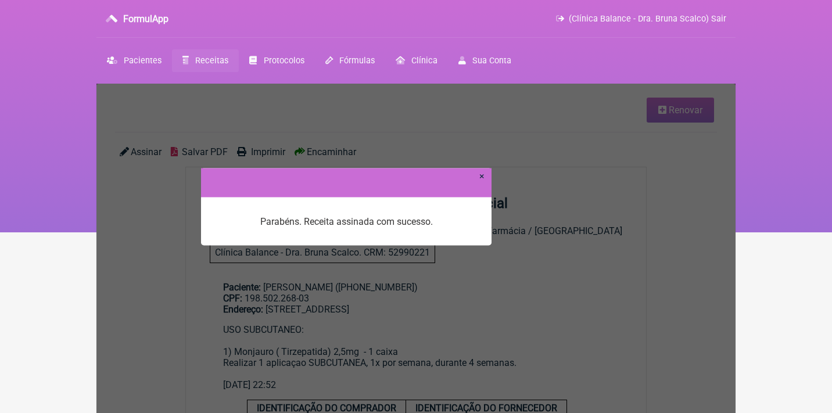
click at [483, 178] on link "×" at bounding box center [481, 175] width 5 height 11
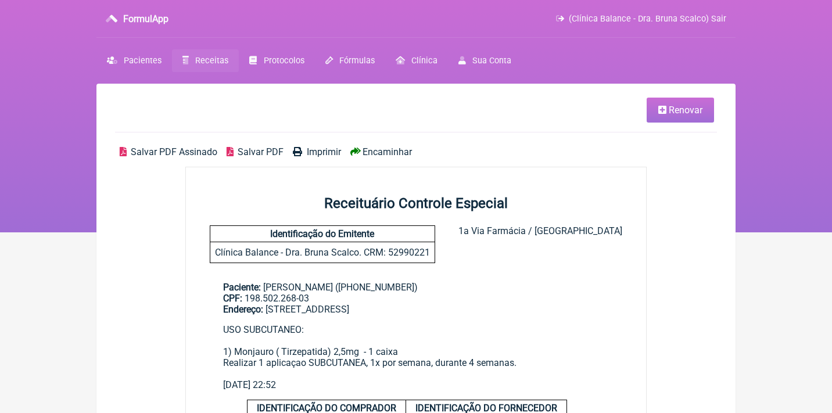
click at [382, 154] on span "Encaminhar" at bounding box center [386, 151] width 49 height 11
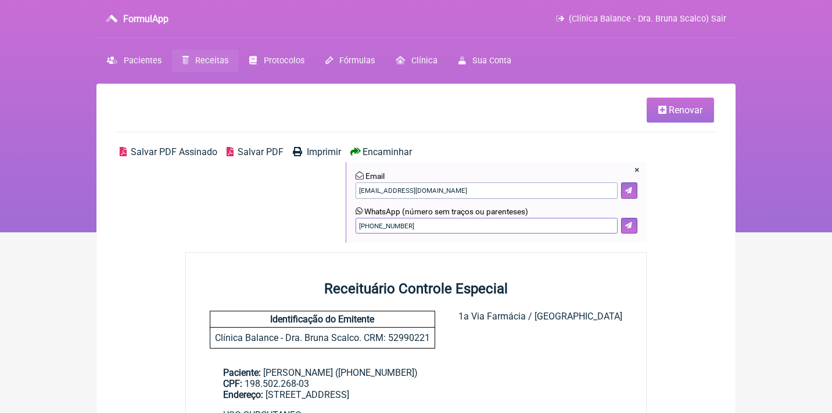
drag, startPoint x: 428, startPoint y: 225, endPoint x: 296, endPoint y: 219, distance: 131.4
click at [298, 222] on div "Salvar PDF Assinado Salvar PDF Imprimir Encaminhar × Email contato.visionnet@gm…" at bounding box center [416, 199] width 602 height 106
type input "21967005725"
click at [632, 223] on icon at bounding box center [628, 225] width 7 height 7
click at [689, 112] on span "Renovar" at bounding box center [686, 110] width 34 height 11
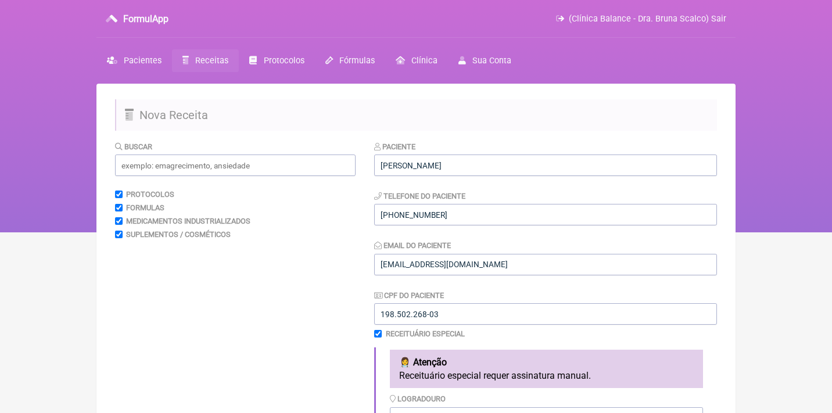
click at [380, 331] on input "checkbox" at bounding box center [378, 334] width 8 height 8
checkbox input "false"
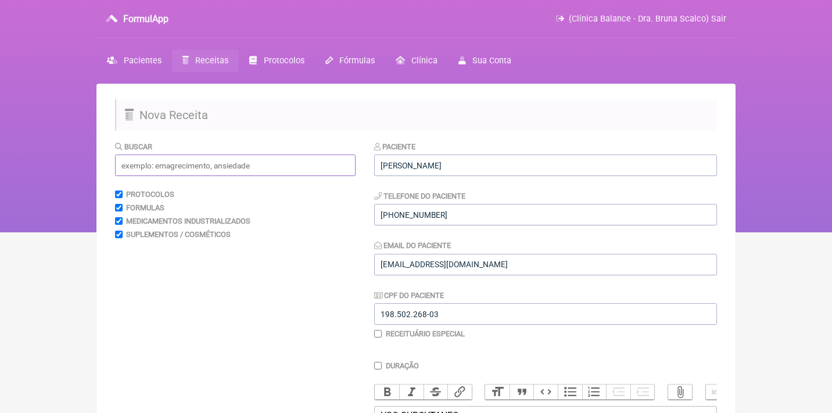
click at [294, 158] on input "text" at bounding box center [235, 165] width 240 height 21
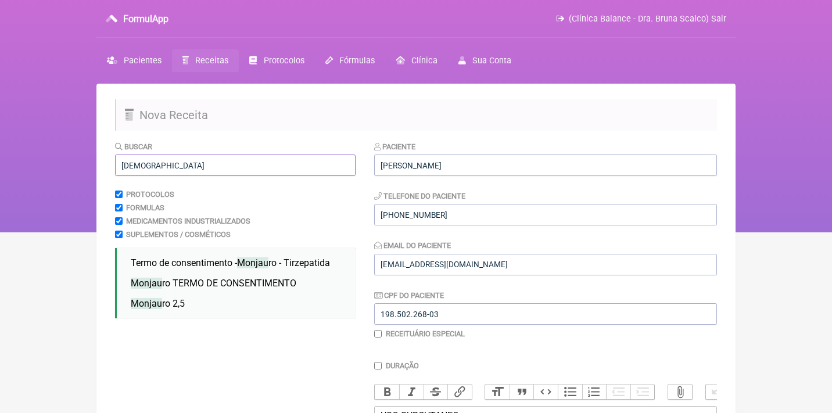
type input "monjas"
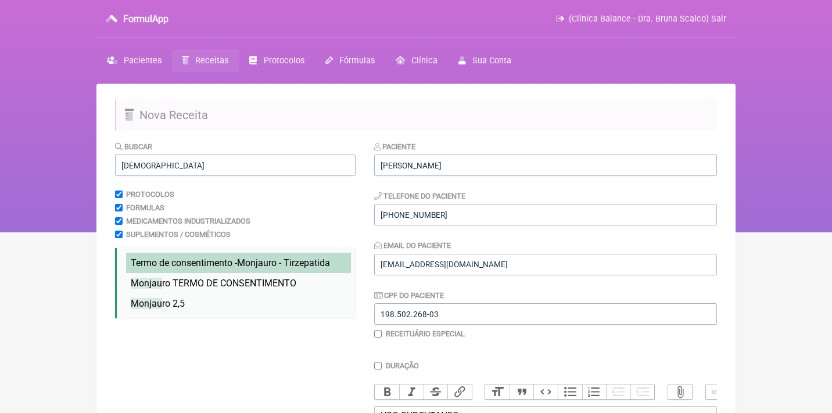
drag, startPoint x: 294, startPoint y: 158, endPoint x: 175, endPoint y: 261, distance: 157.3
click at [175, 261] on span "Termo de consentimento - Monjau ro - Tirzepatida" at bounding box center [230, 262] width 199 height 11
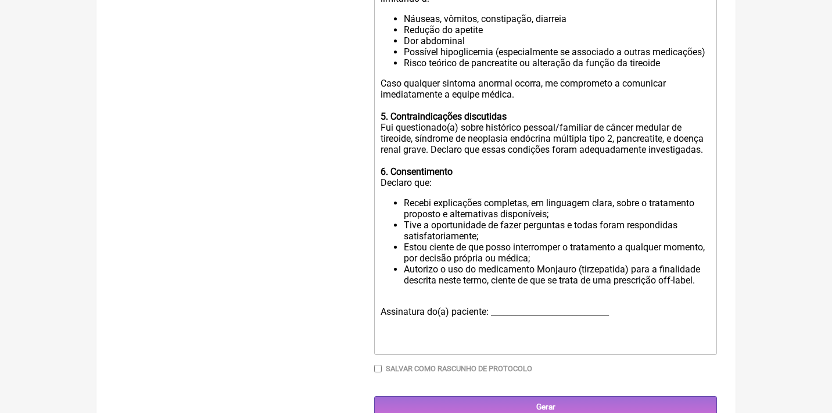
scroll to position [725, 0]
click at [565, 397] on input "Gerar" at bounding box center [545, 407] width 343 height 21
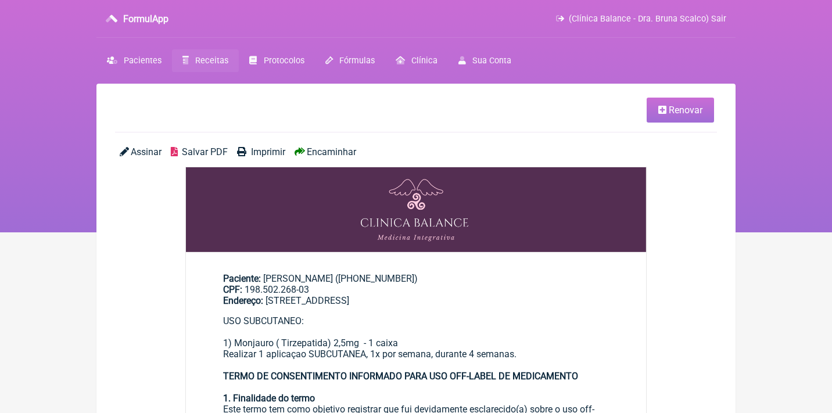
click at [335, 148] on span "Encaminhar" at bounding box center [331, 151] width 49 height 11
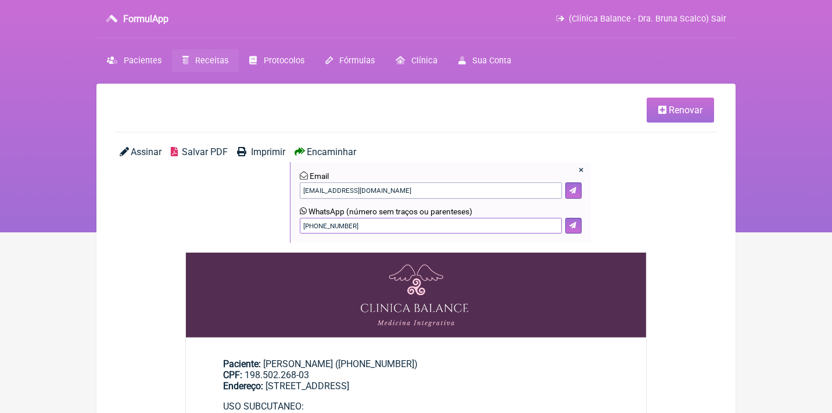
drag, startPoint x: 396, startPoint y: 225, endPoint x: 249, endPoint y: 214, distance: 147.3
click at [250, 217] on div "Assinar Salvar PDF Imprimir Encaminhar × Email [EMAIL_ADDRESS][DOMAIN_NAME] Wha…" at bounding box center [416, 199] width 602 height 106
type input "21967005725"
click at [579, 223] on button at bounding box center [573, 226] width 16 height 16
click at [211, 64] on span "Receitas" at bounding box center [211, 61] width 33 height 10
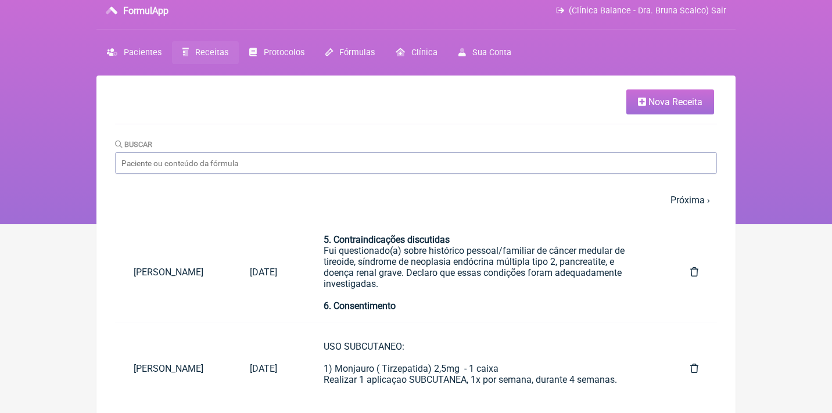
scroll to position [8, 0]
